Goal: Task Accomplishment & Management: Manage account settings

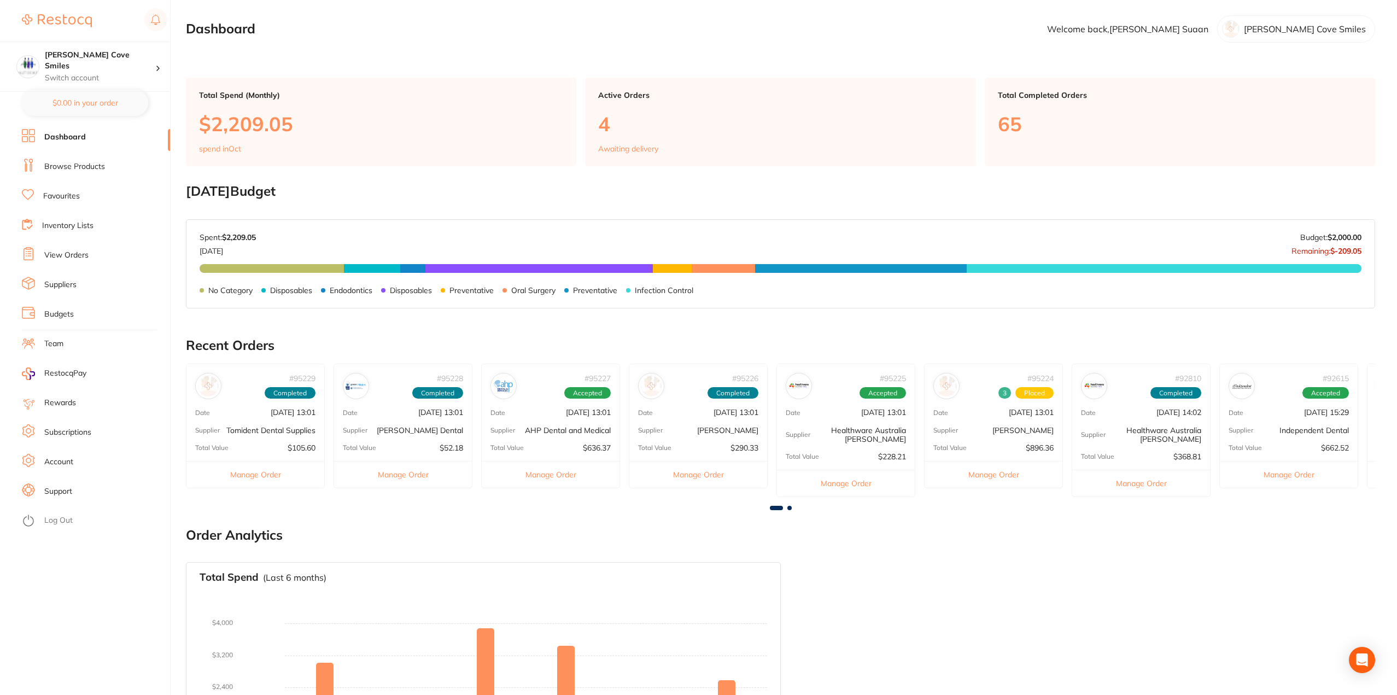
click at [75, 250] on link "View Orders" at bounding box center [66, 255] width 44 height 11
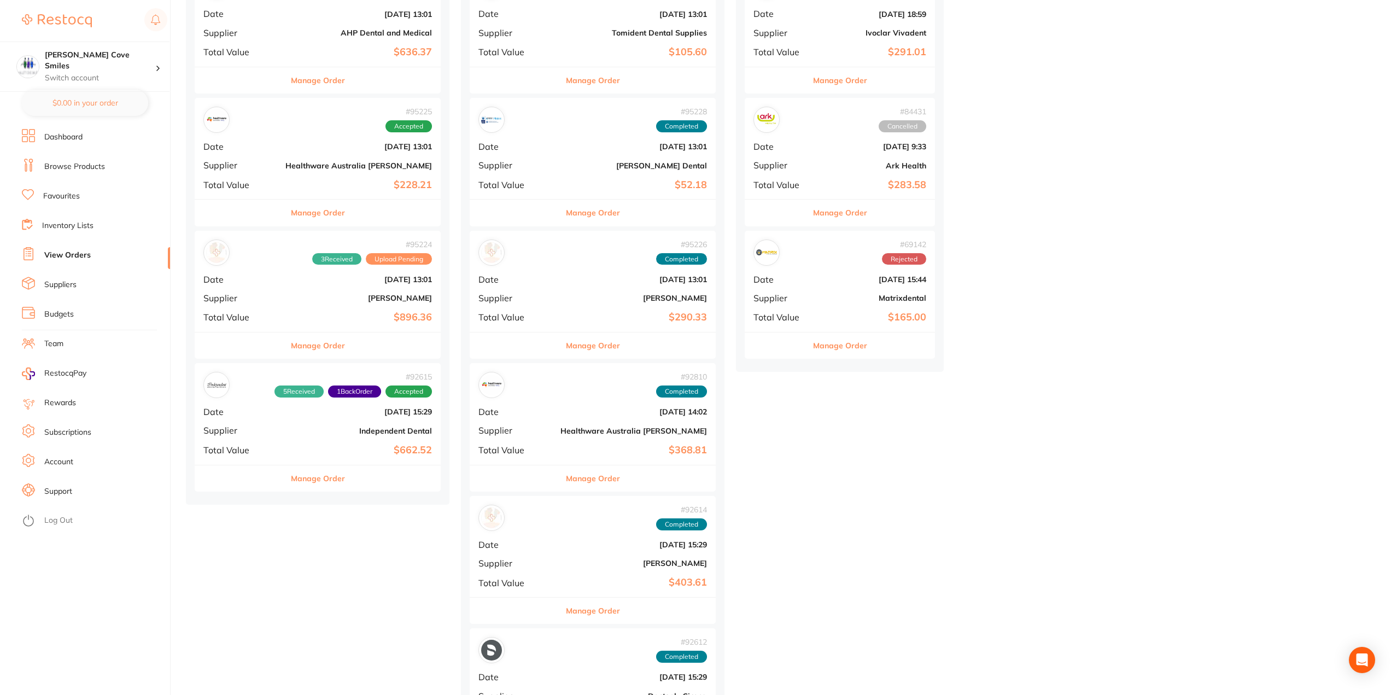
scroll to position [164, 0]
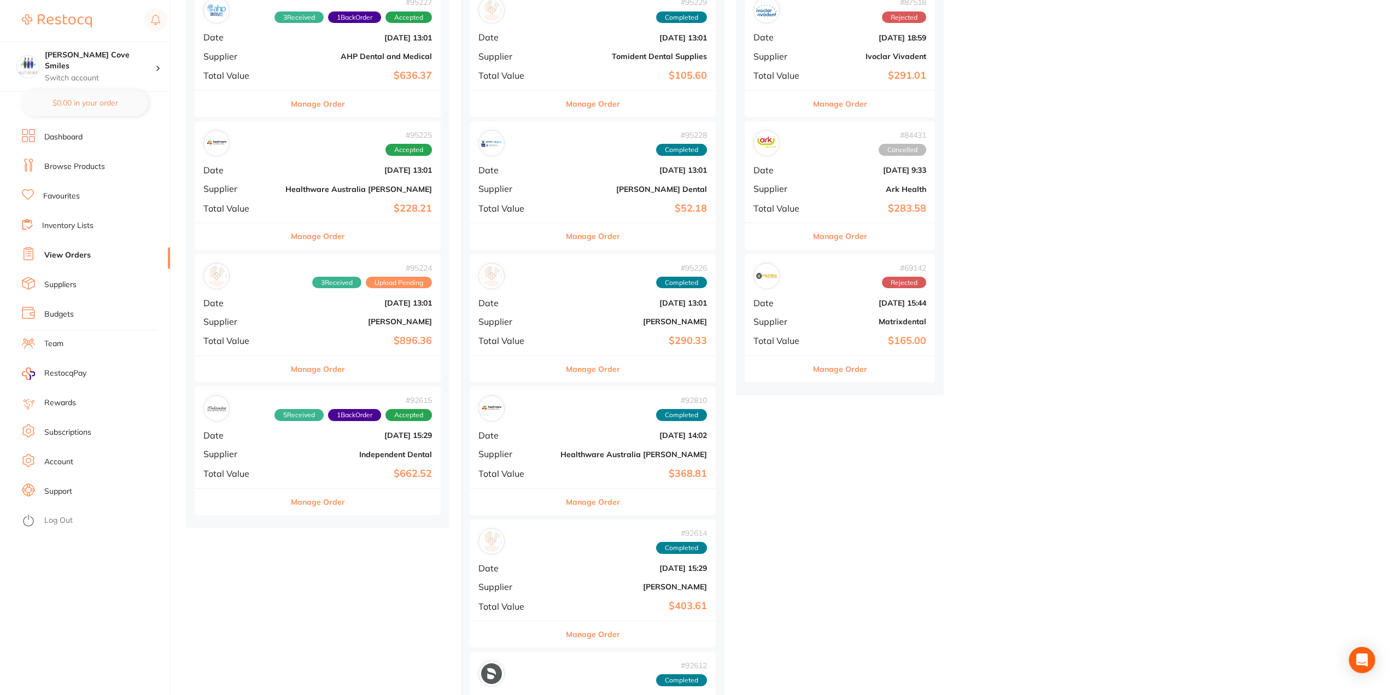
click at [285, 186] on b "Healthware Australia [PERSON_NAME]" at bounding box center [358, 189] width 147 height 9
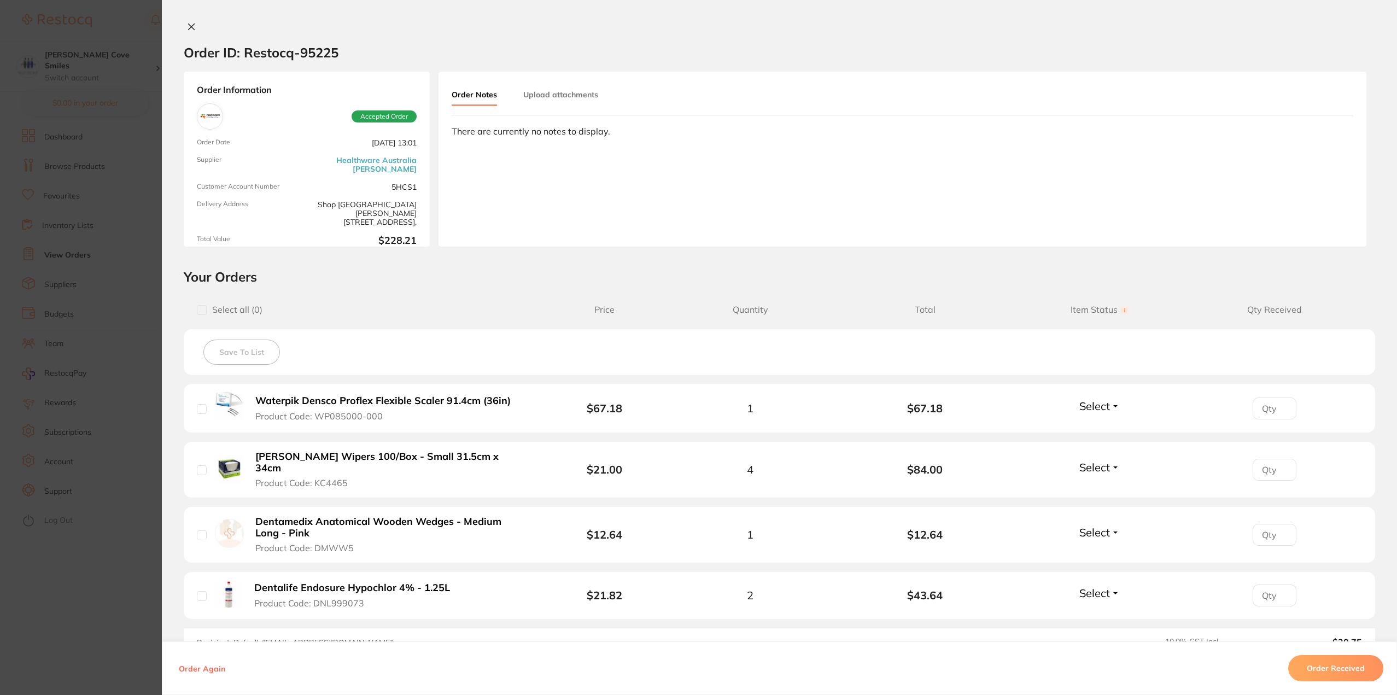
click at [1315, 664] on button "Order Received" at bounding box center [1335, 668] width 95 height 26
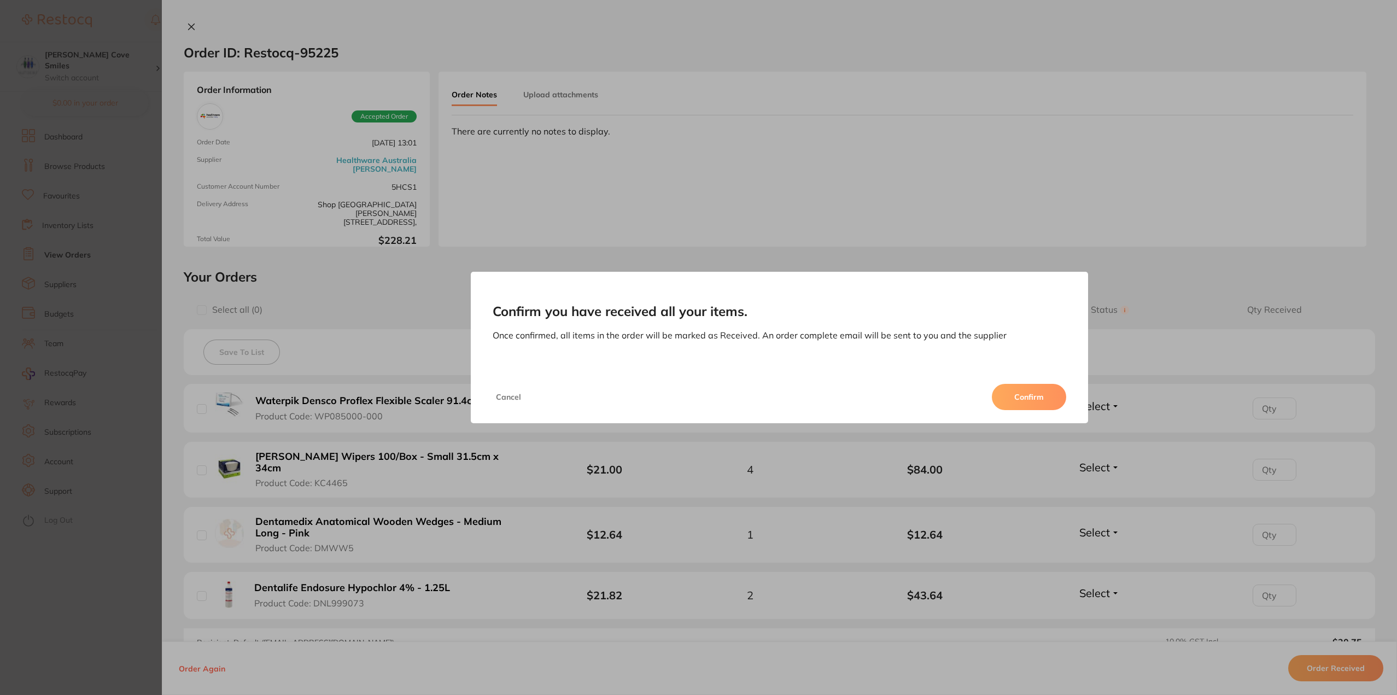
click at [1026, 396] on button "Confirm" at bounding box center [1029, 397] width 74 height 26
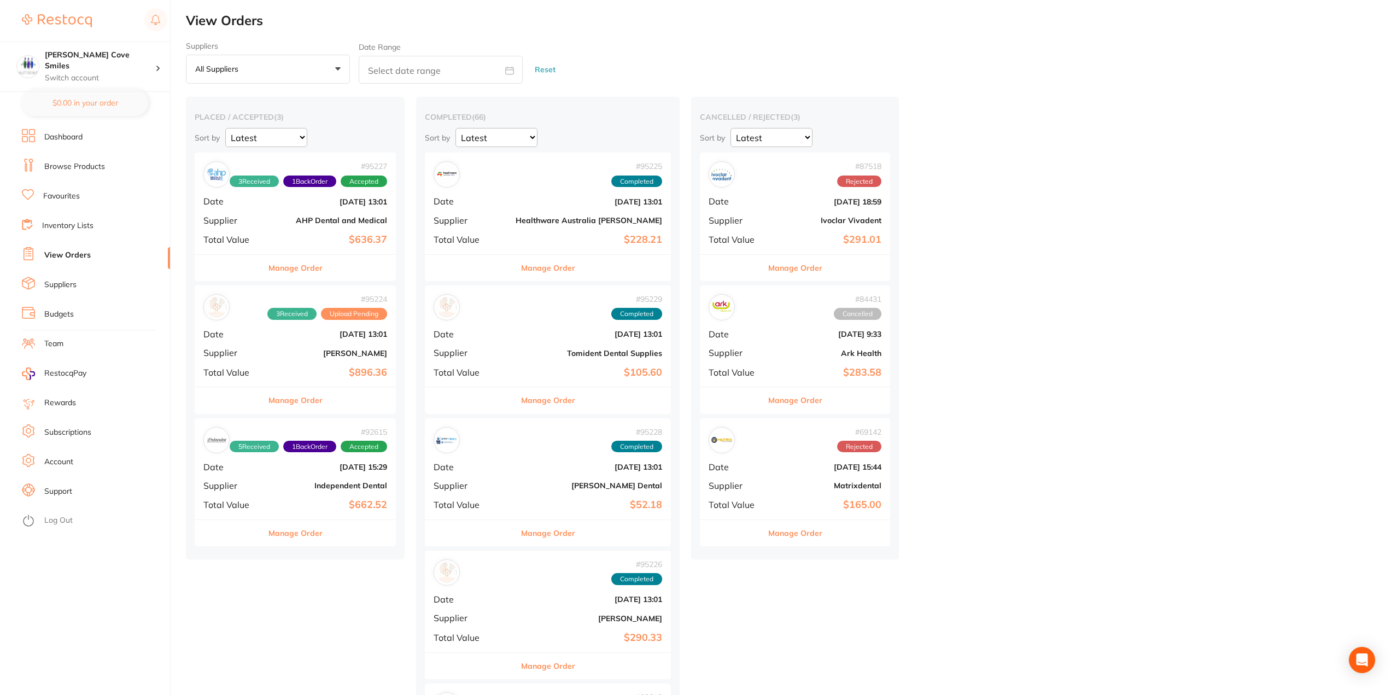
click at [333, 220] on b "AHP Dental and Medical" at bounding box center [329, 220] width 116 height 9
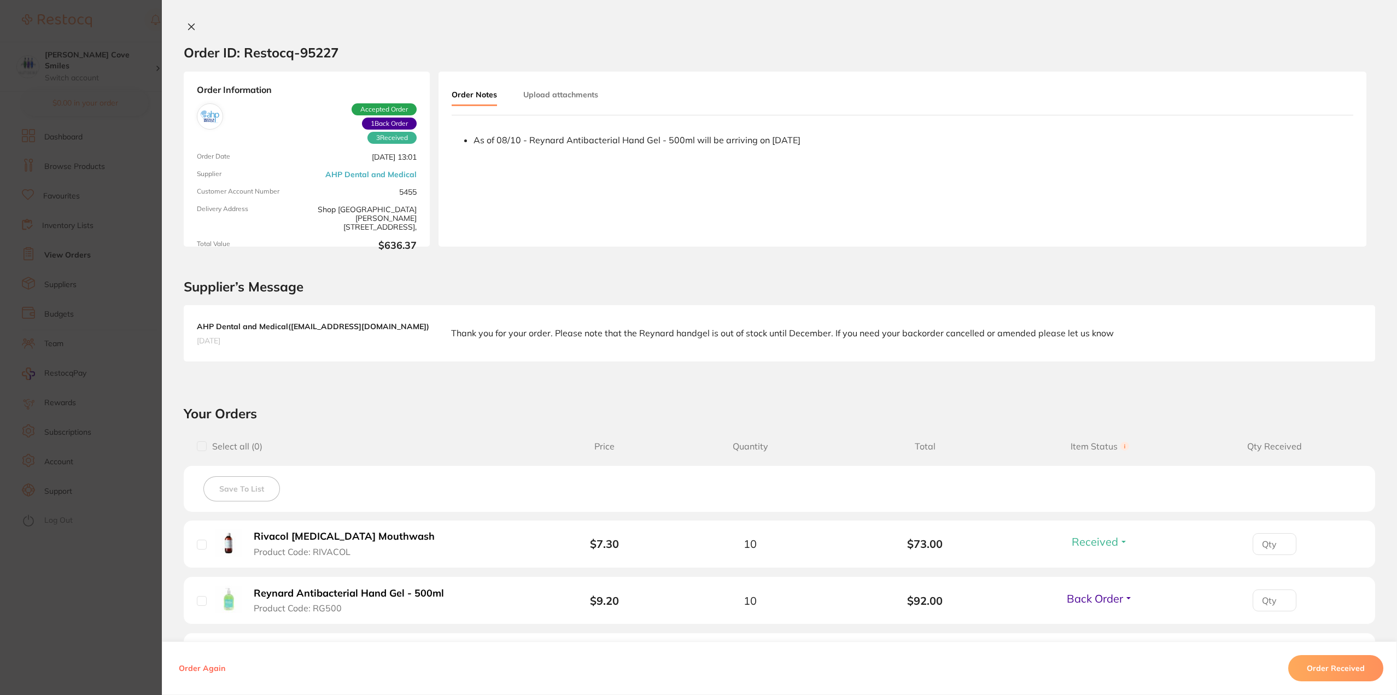
drag, startPoint x: 191, startPoint y: 26, endPoint x: 203, endPoint y: 42, distance: 20.0
click at [191, 26] on icon at bounding box center [191, 26] width 9 height 9
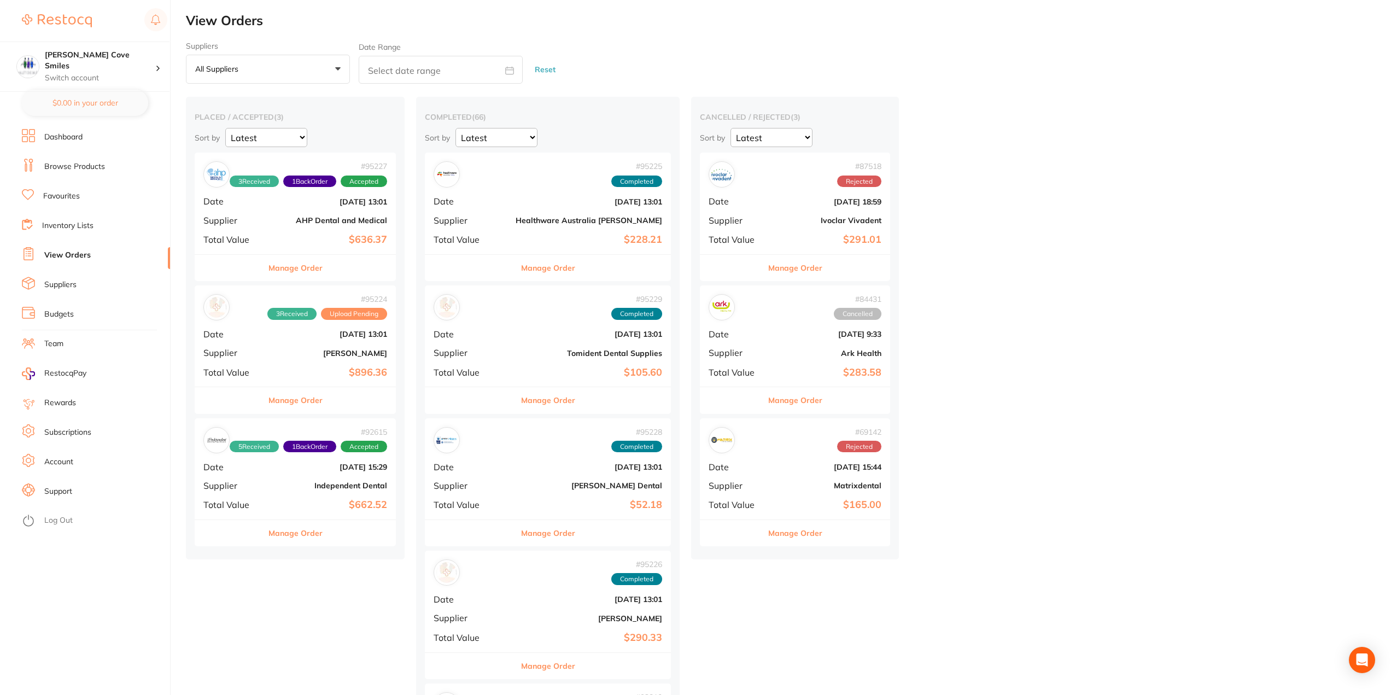
click at [264, 353] on div "# 95224 3 Received Upload Pending Date [DATE] 13:01 Supplier [PERSON_NAME] Tota…" at bounding box center [295, 335] width 201 height 101
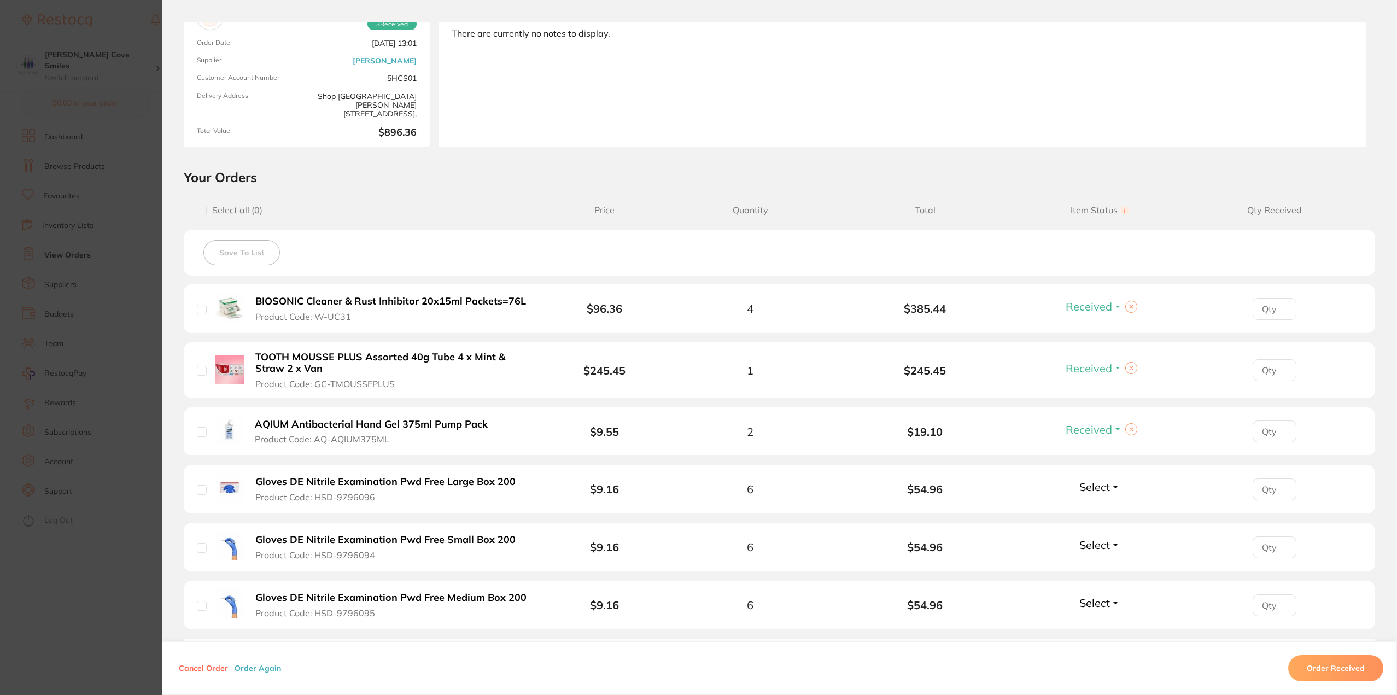
scroll to position [258, 0]
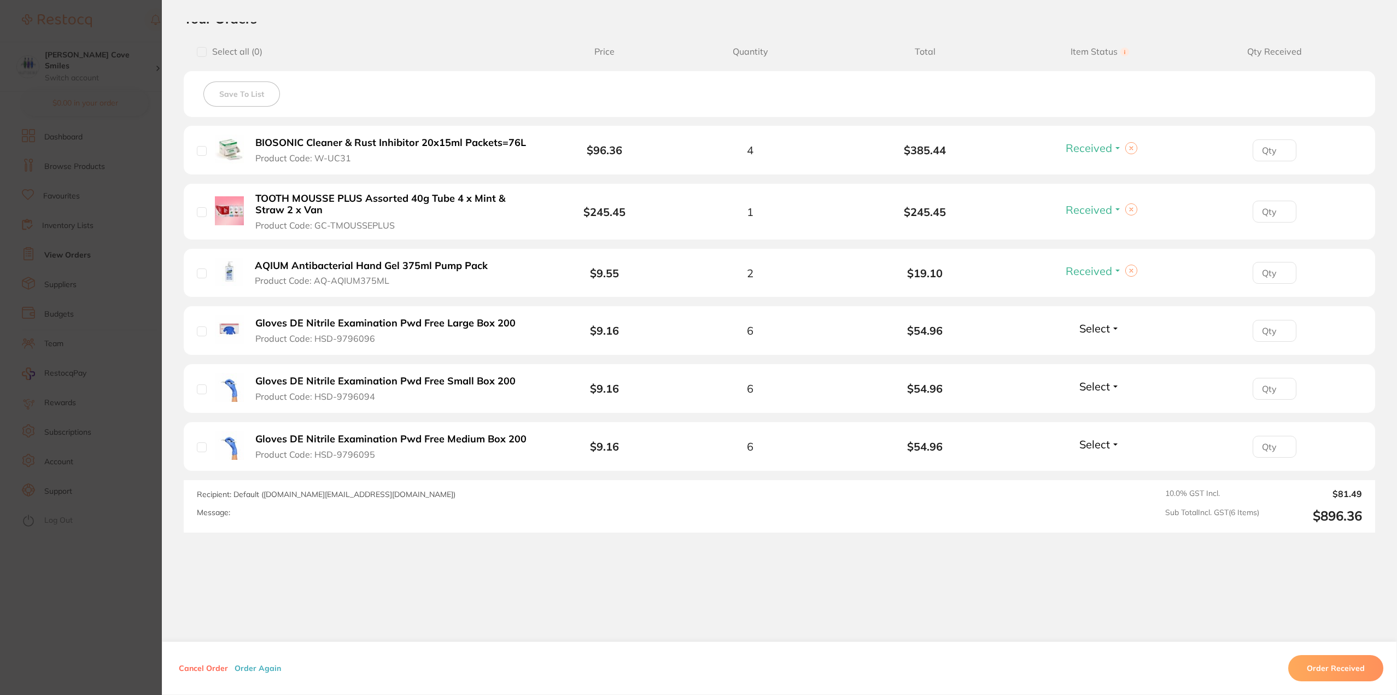
click at [1091, 325] on span "Select" at bounding box center [1095, 329] width 31 height 14
click at [1100, 368] on span "Back Order" at bounding box center [1099, 369] width 33 height 8
click at [1100, 382] on span "Select" at bounding box center [1095, 387] width 31 height 14
click at [1095, 425] on span "Back Order" at bounding box center [1099, 427] width 33 height 8
click at [1093, 443] on span "Select" at bounding box center [1095, 445] width 31 height 14
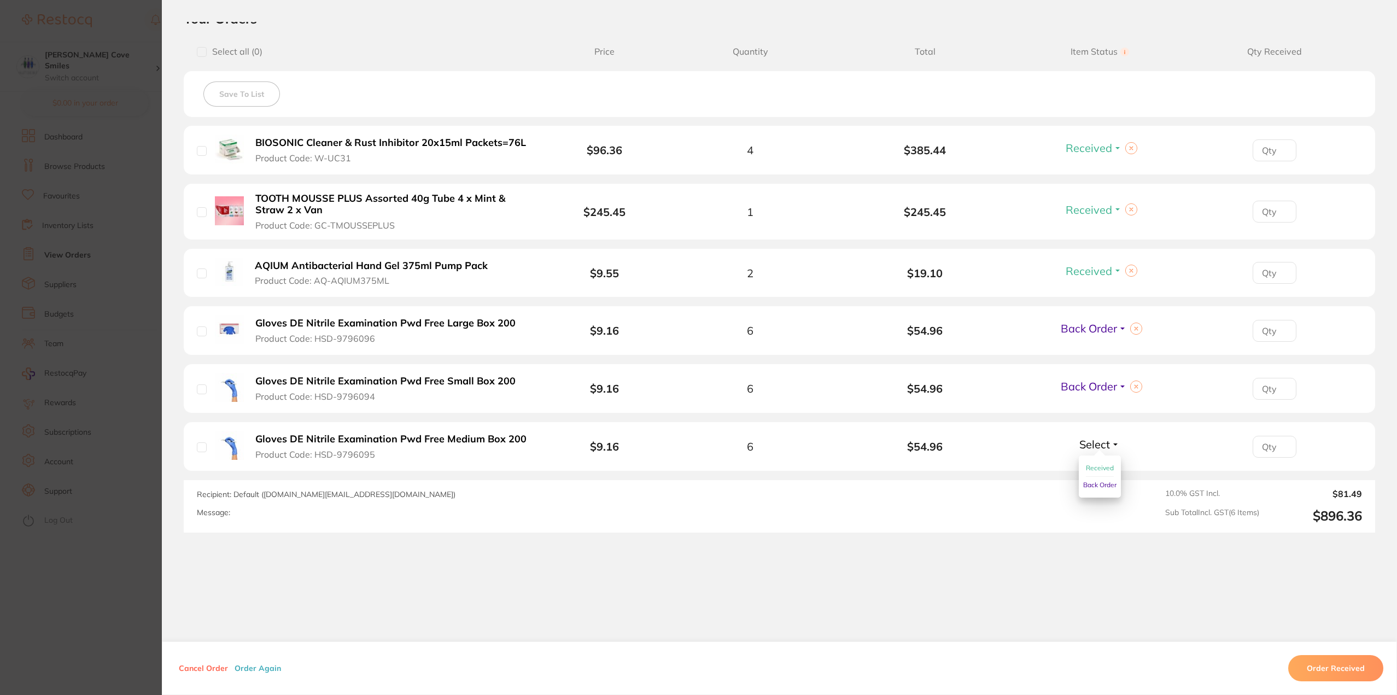
click at [1094, 482] on span "Back Order" at bounding box center [1099, 485] width 33 height 8
click at [80, 113] on section "Order ID: Restocq- 95224 Order Information 3 Received 3 Back Orders Upload Pend…" at bounding box center [698, 347] width 1397 height 695
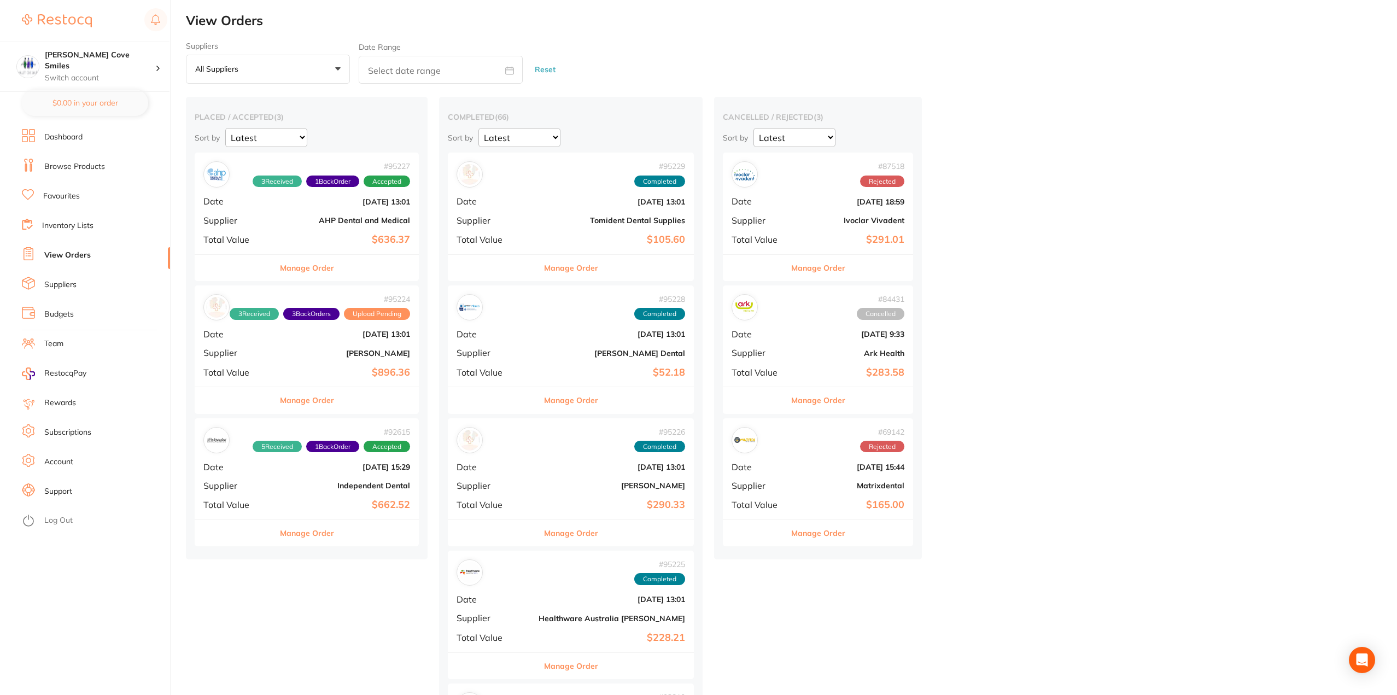
click at [82, 140] on link "Dashboard" at bounding box center [63, 137] width 38 height 11
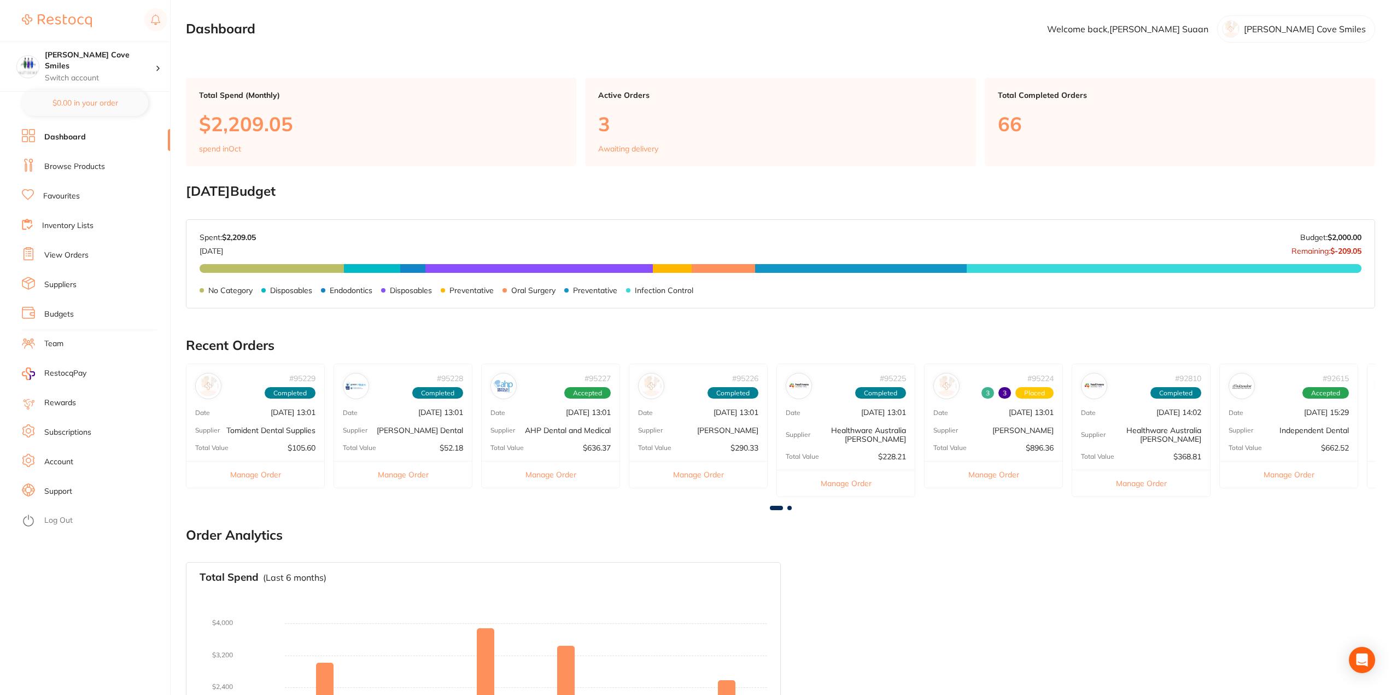
click at [72, 256] on link "View Orders" at bounding box center [66, 255] width 44 height 11
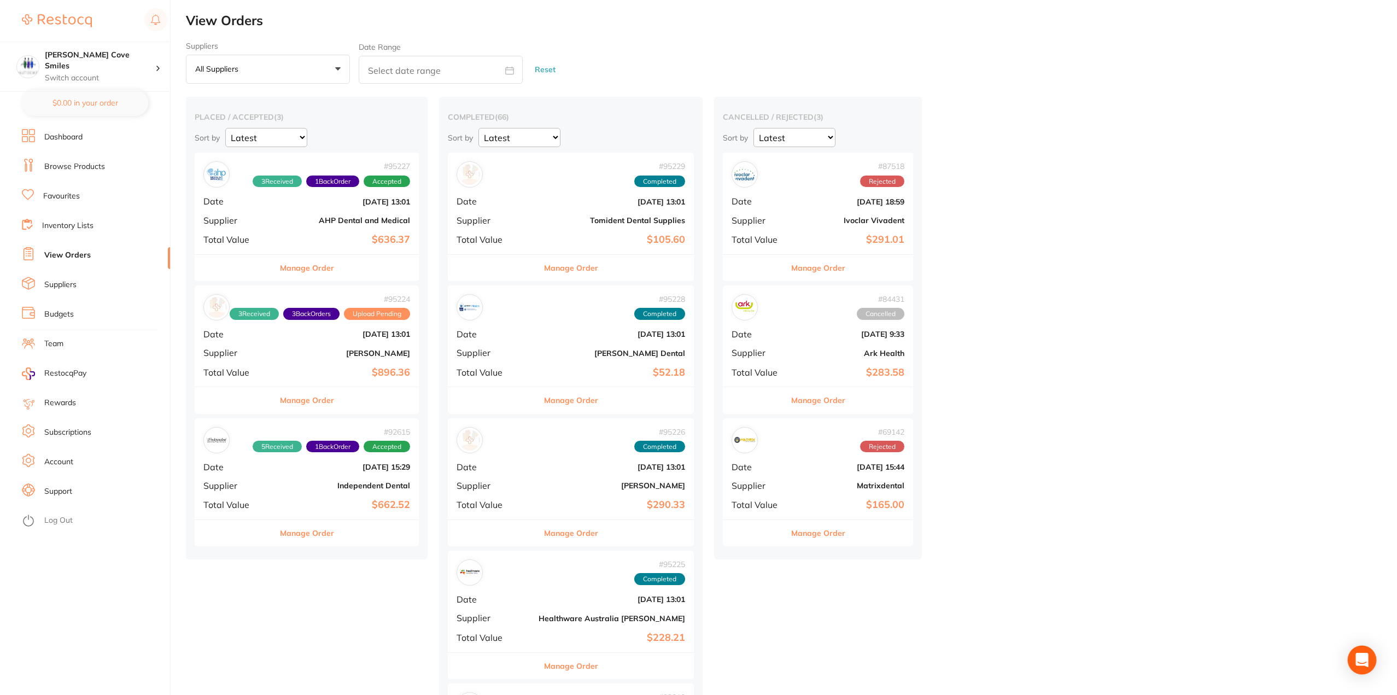
click at [1357, 659] on icon "Open Intercom Messenger" at bounding box center [1362, 660] width 14 height 14
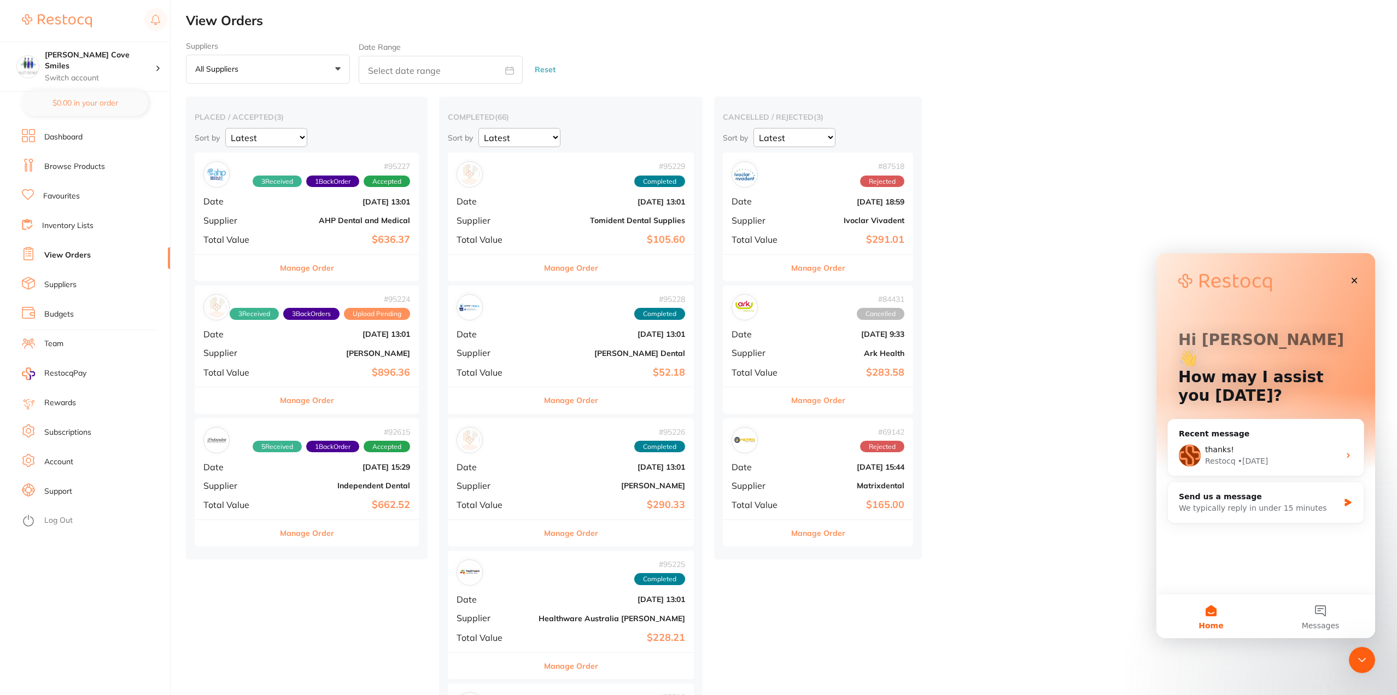
click at [36, 516] on li "Log Out" at bounding box center [94, 520] width 145 height 16
